Goal: Task Accomplishment & Management: Manage account settings

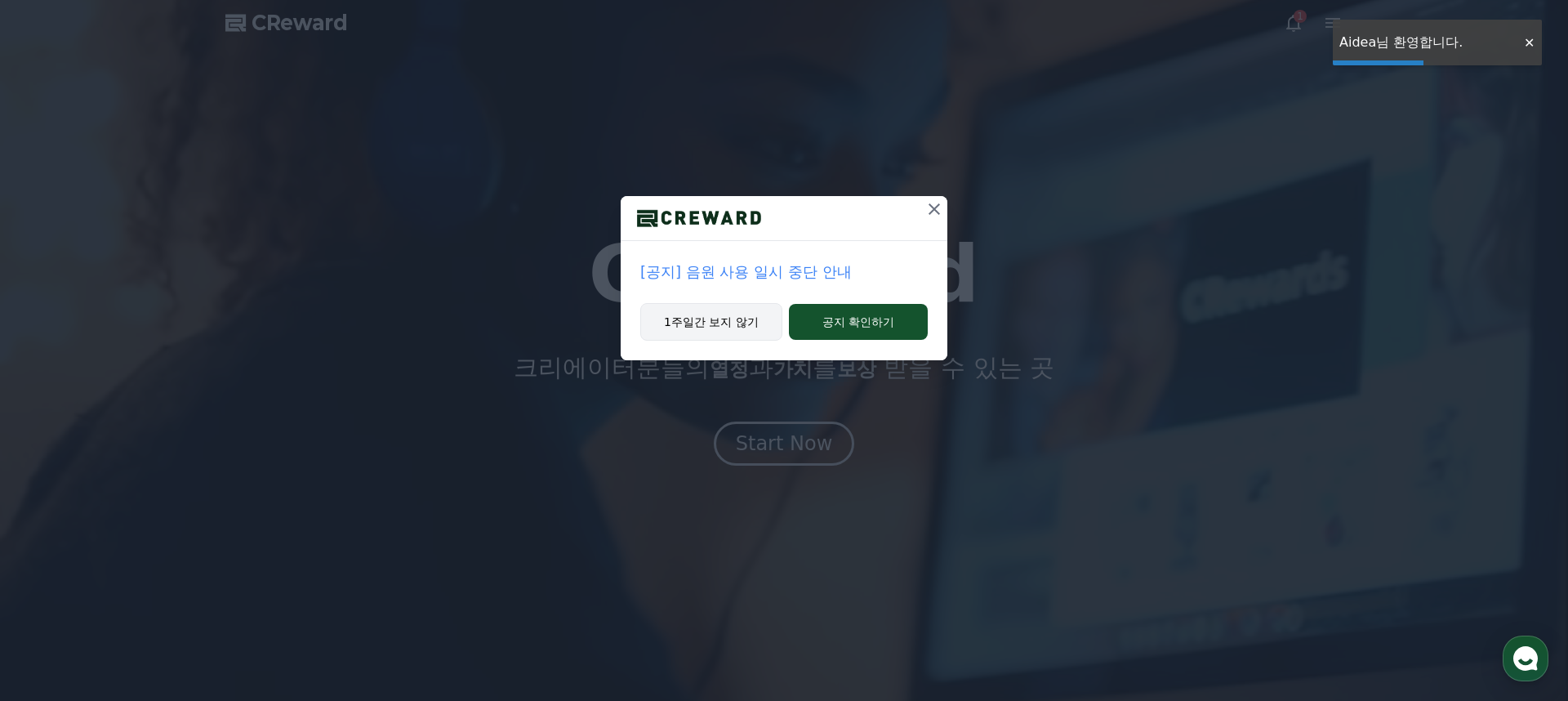
click at [745, 321] on button "1주일간 보지 않기" at bounding box center [712, 321] width 143 height 38
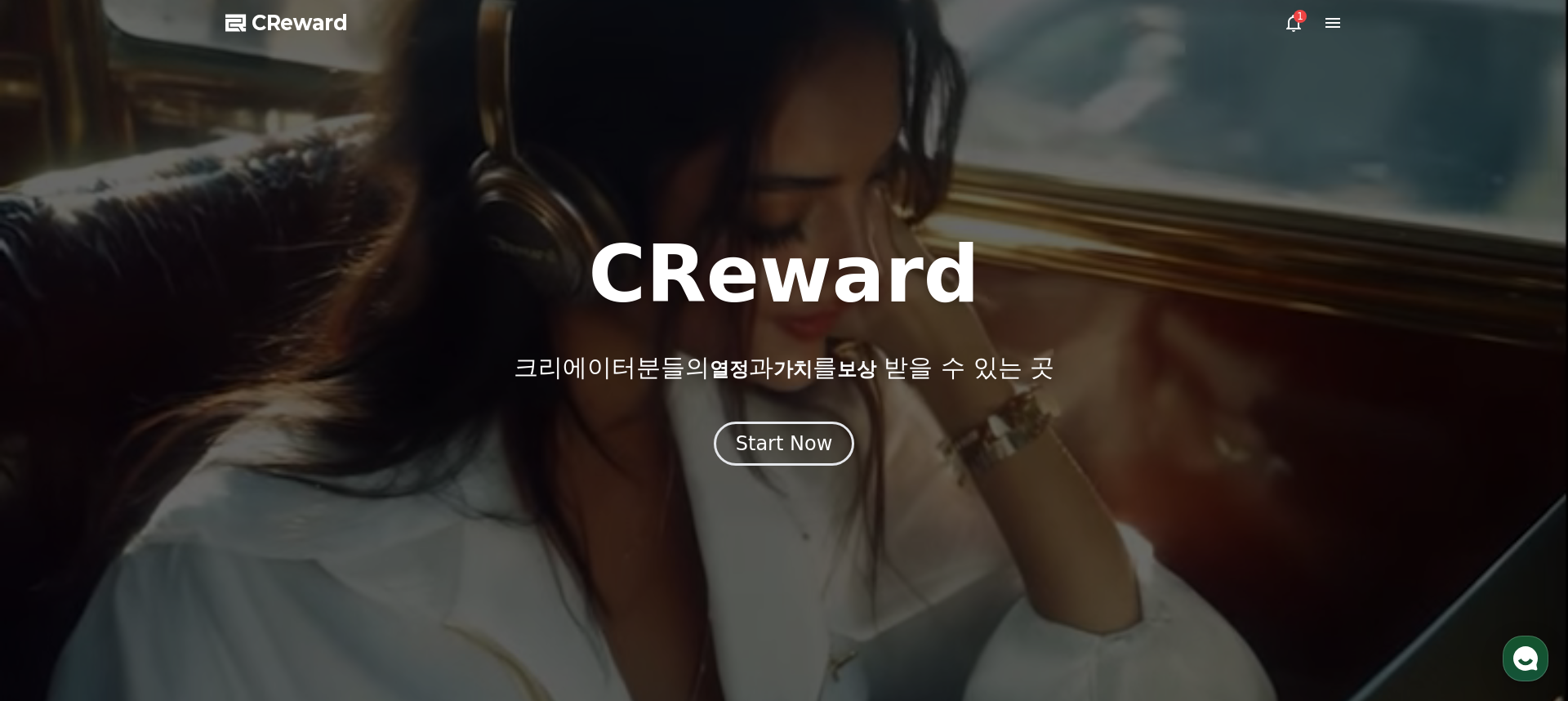
click at [1294, 26] on icon at bounding box center [1293, 22] width 19 height 19
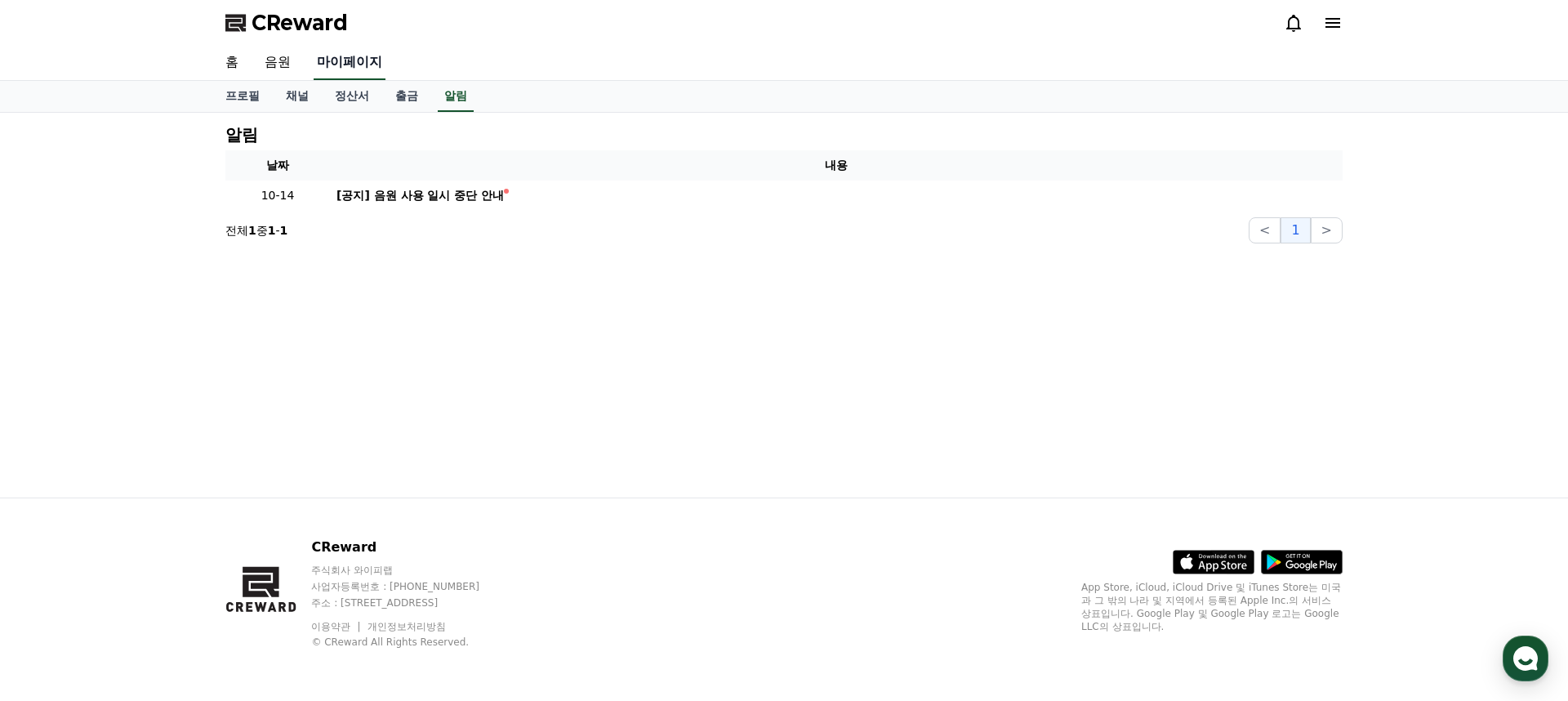
click at [335, 62] on link "마이페이지" at bounding box center [350, 62] width 72 height 34
select select "**********"
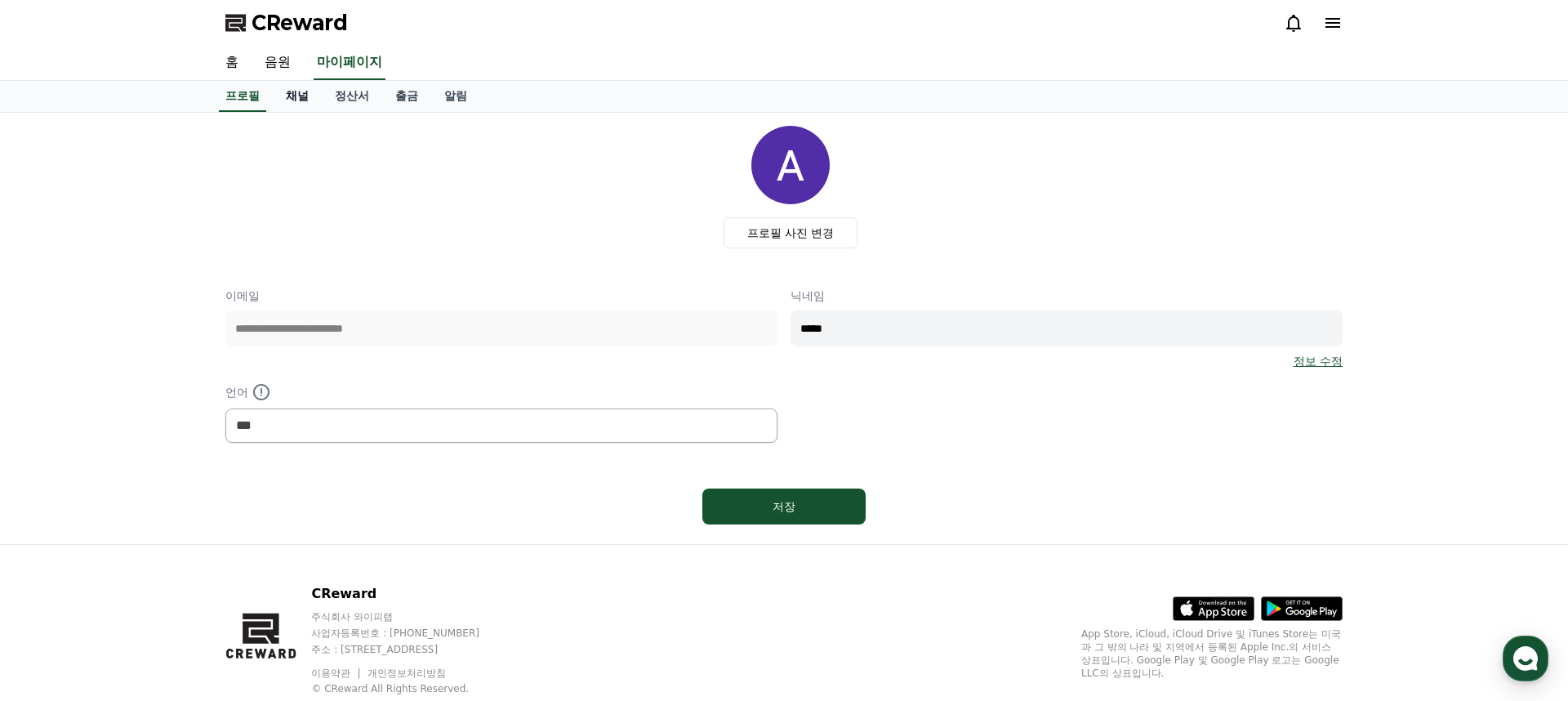
click at [293, 102] on link "채널" at bounding box center [297, 96] width 49 height 31
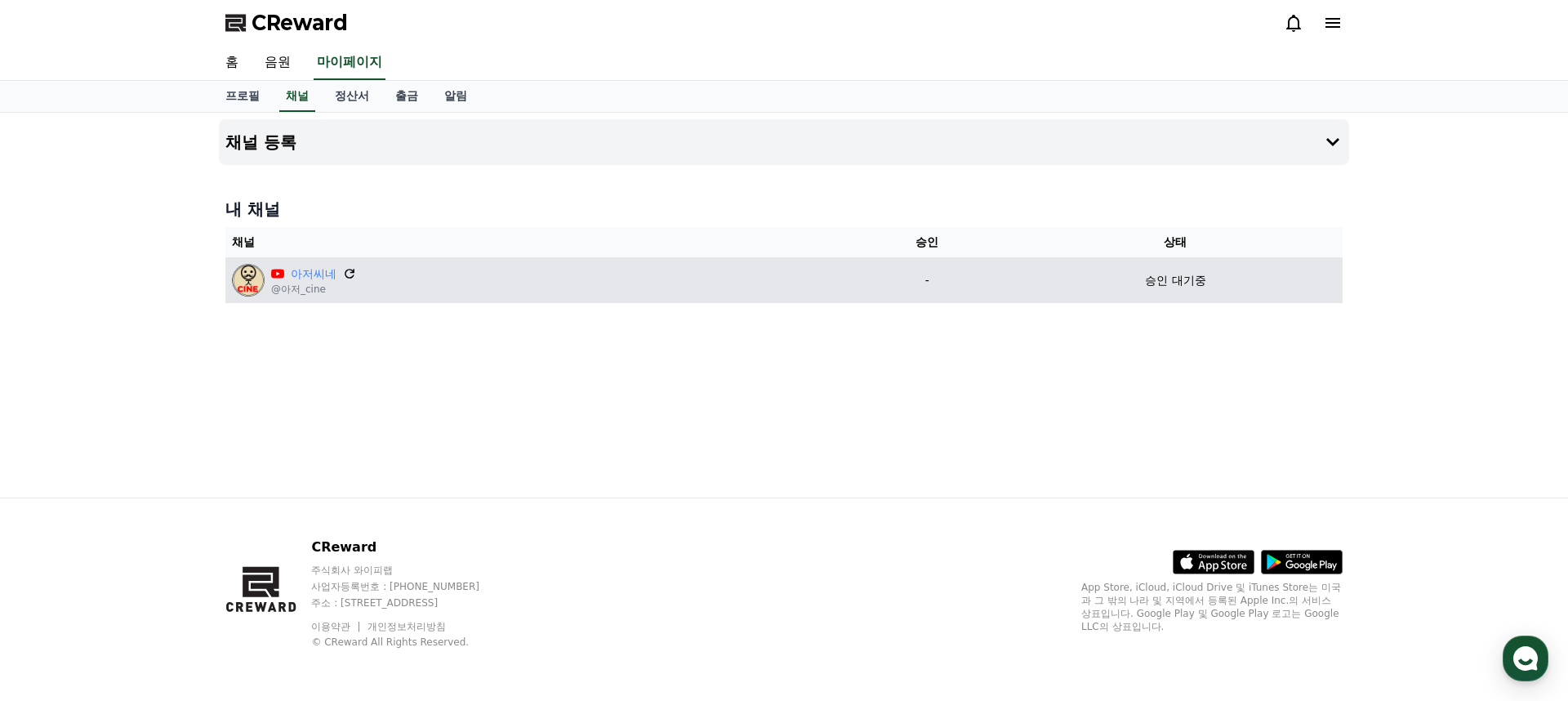
click at [344, 274] on icon at bounding box center [350, 274] width 15 height 15
